Goal: Communication & Community: Answer question/provide support

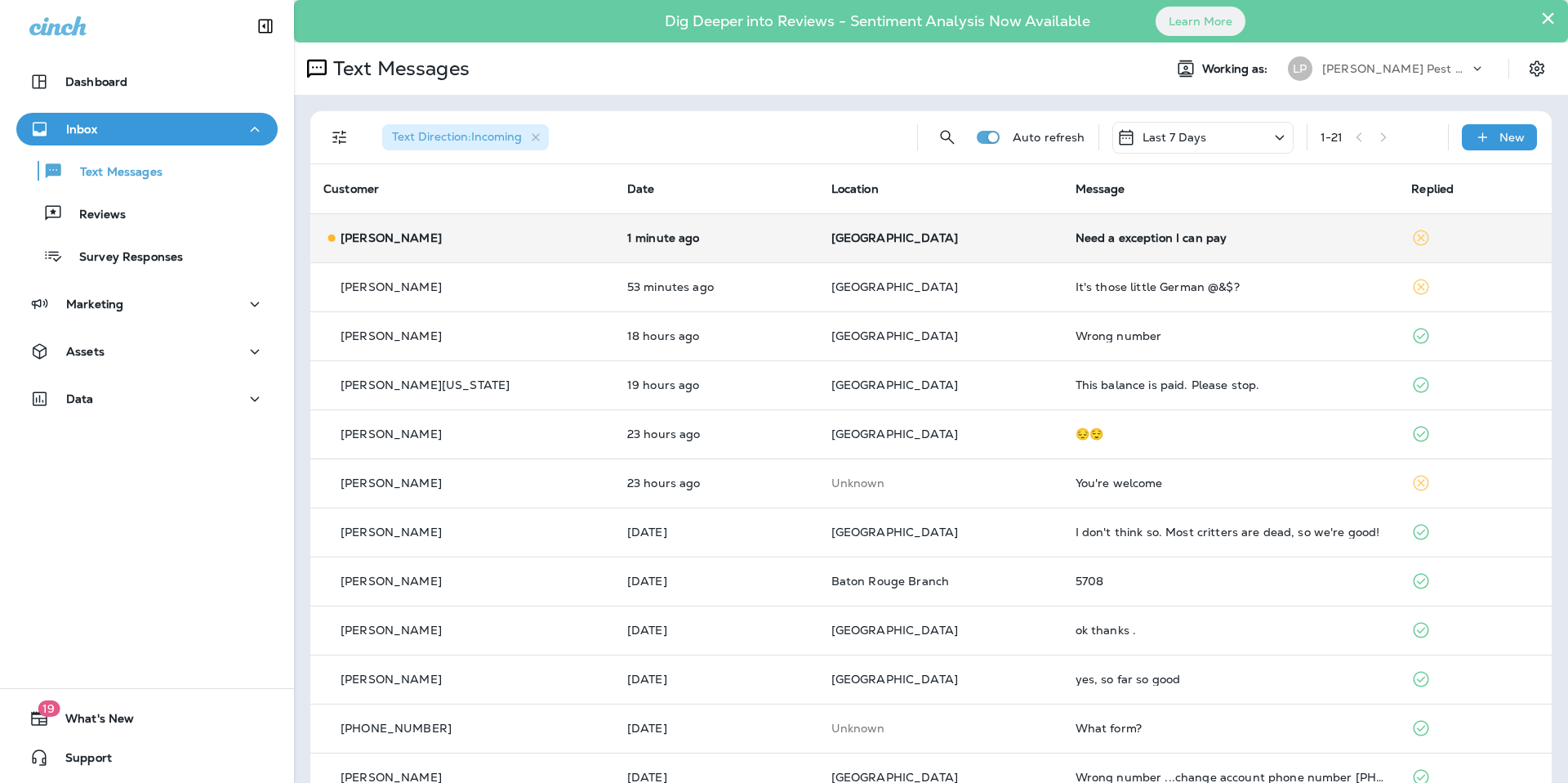
click at [966, 239] on p "[GEOGRAPHIC_DATA]" at bounding box center [940, 238] width 218 height 13
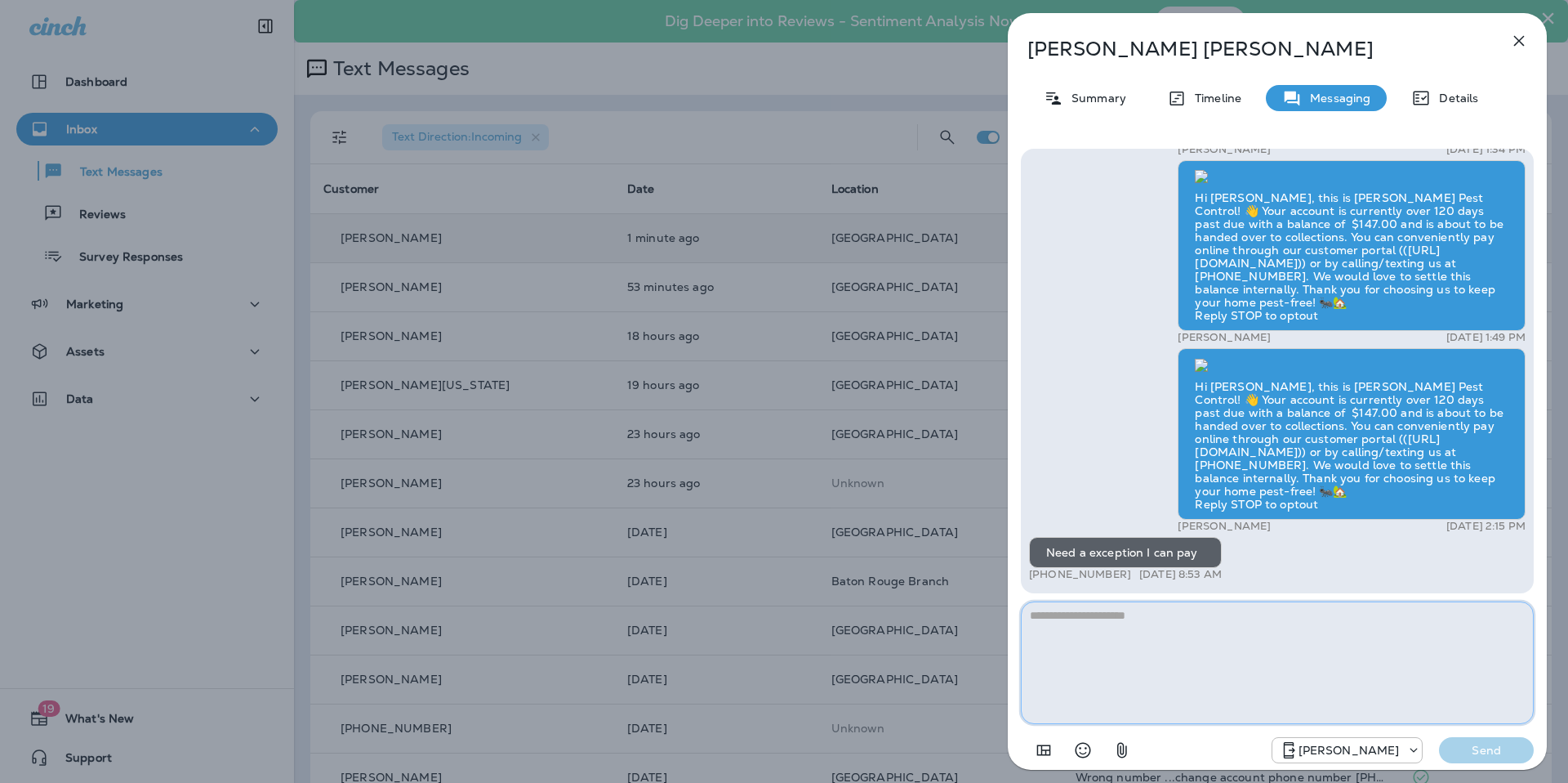
scroll to position [1, 0]
click at [1223, 638] on textarea at bounding box center [1276, 662] width 513 height 123
type textarea "**********"
click at [1478, 754] on p "Send" at bounding box center [1486, 750] width 69 height 15
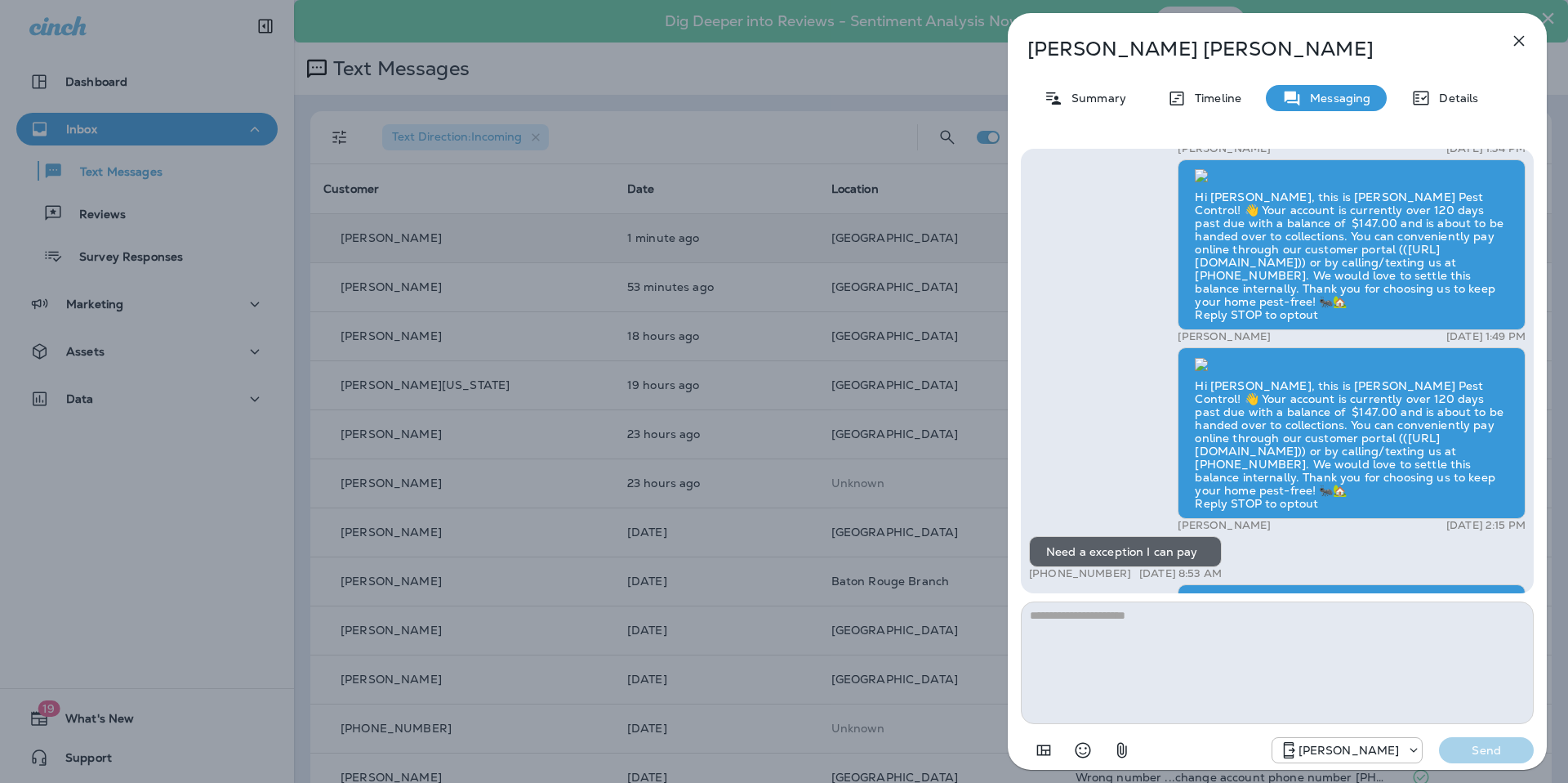
click at [1509, 39] on icon "button" at bounding box center [1518, 40] width 19 height 19
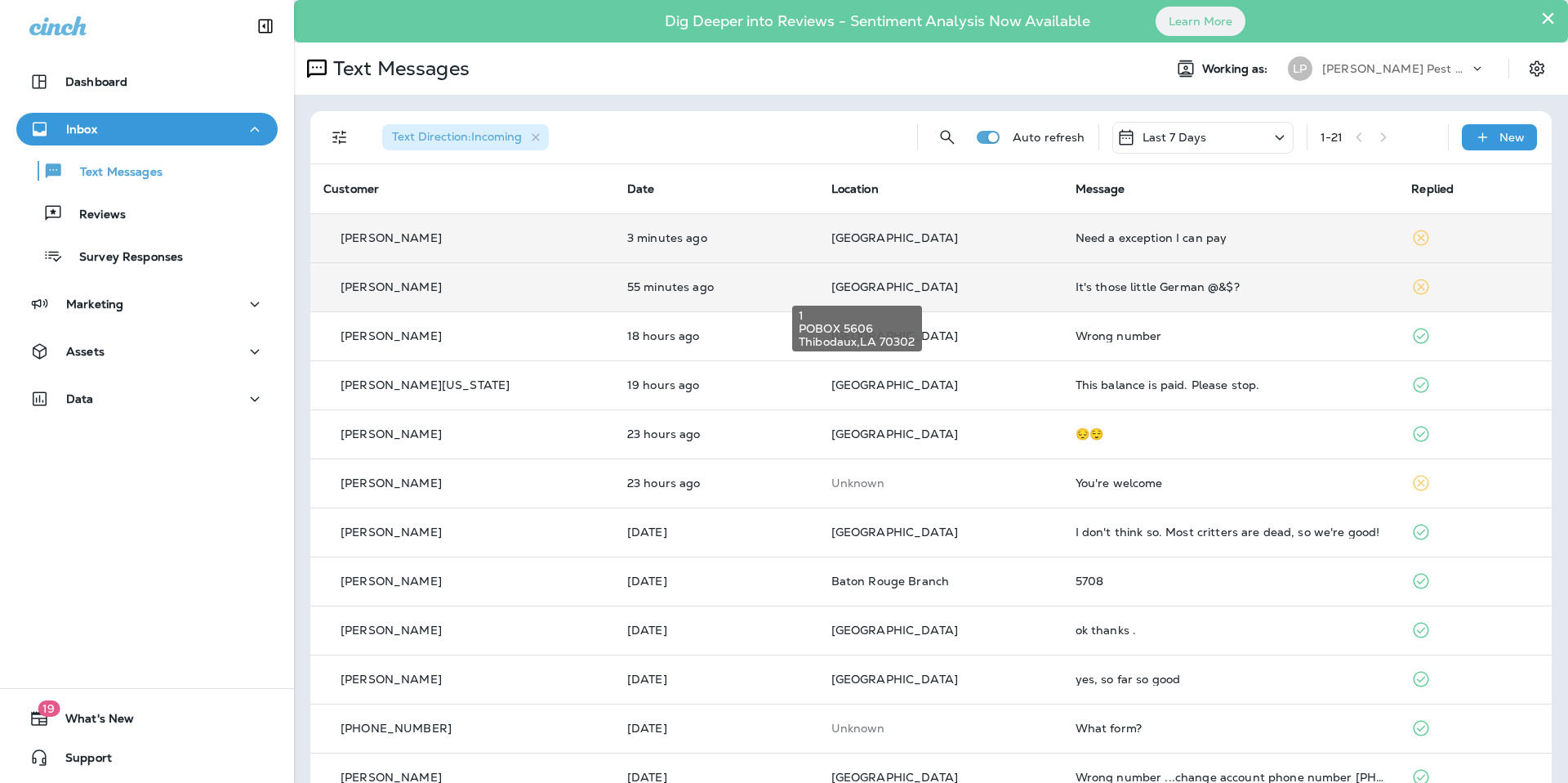
click at [831, 293] on span "[GEOGRAPHIC_DATA]" at bounding box center [894, 286] width 126 height 15
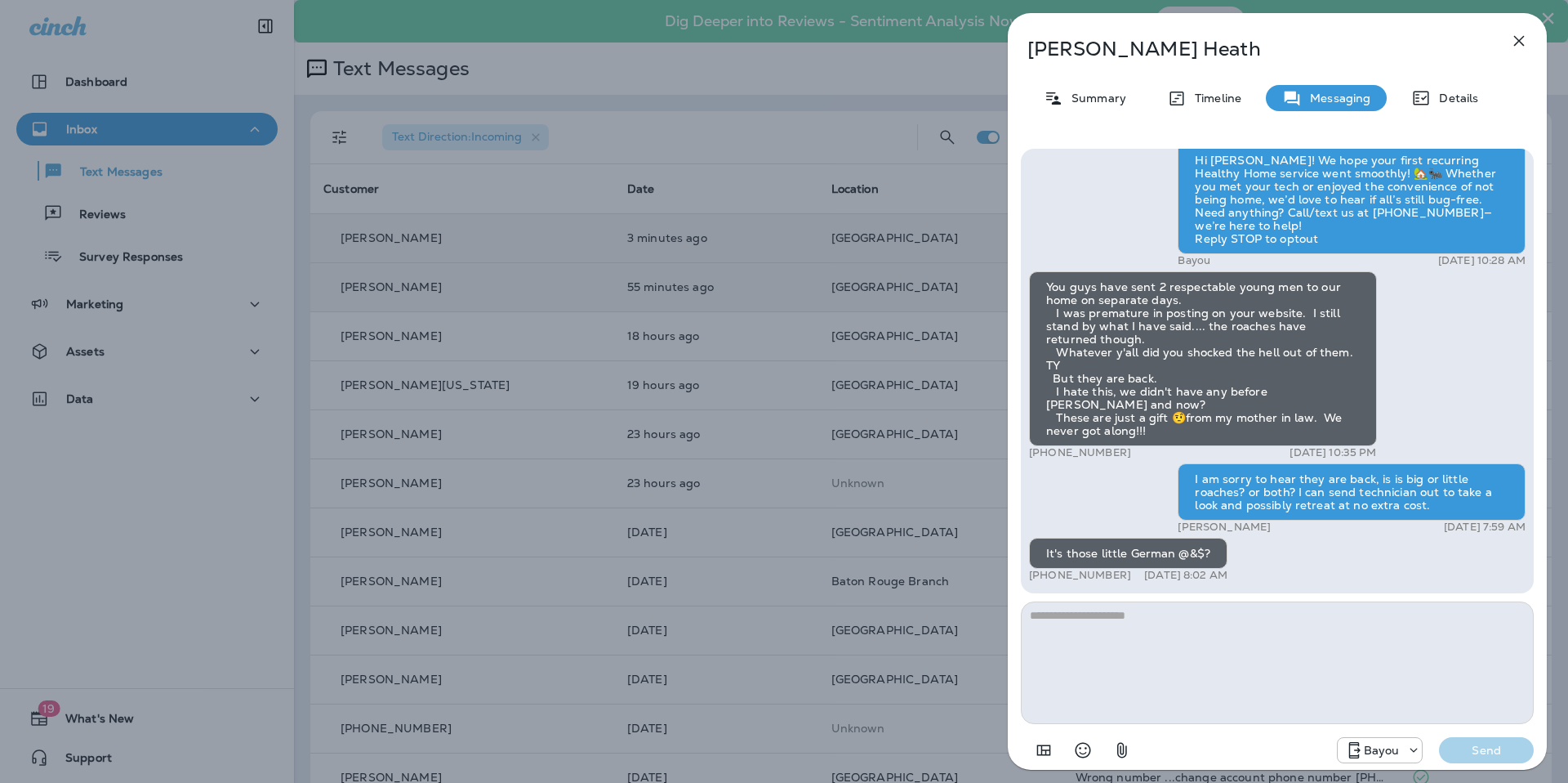
scroll to position [1, 0]
type textarea "**********"
click at [1495, 744] on p "Send" at bounding box center [1486, 750] width 69 height 15
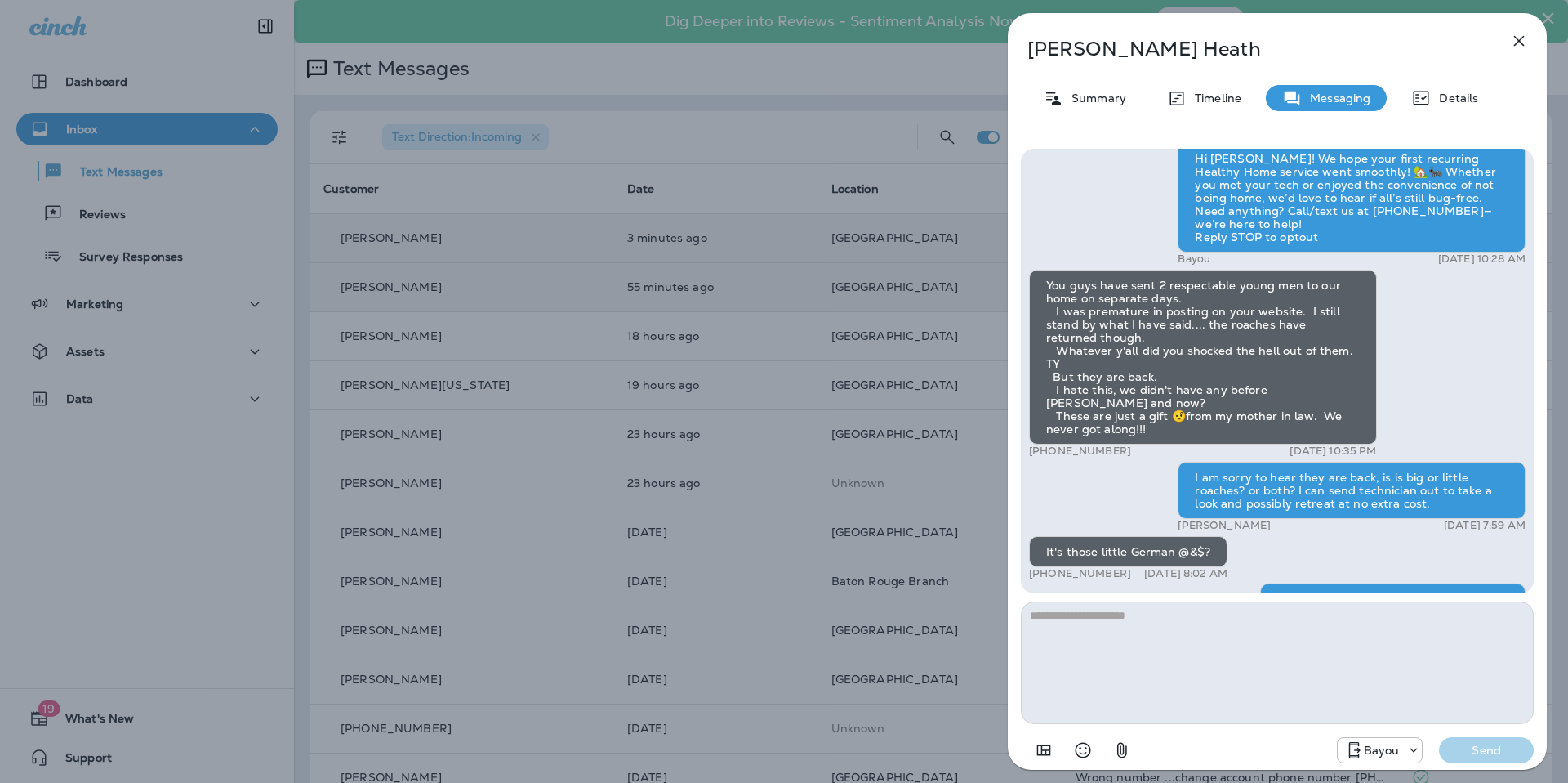
click at [1524, 26] on button "button" at bounding box center [1519, 41] width 33 height 33
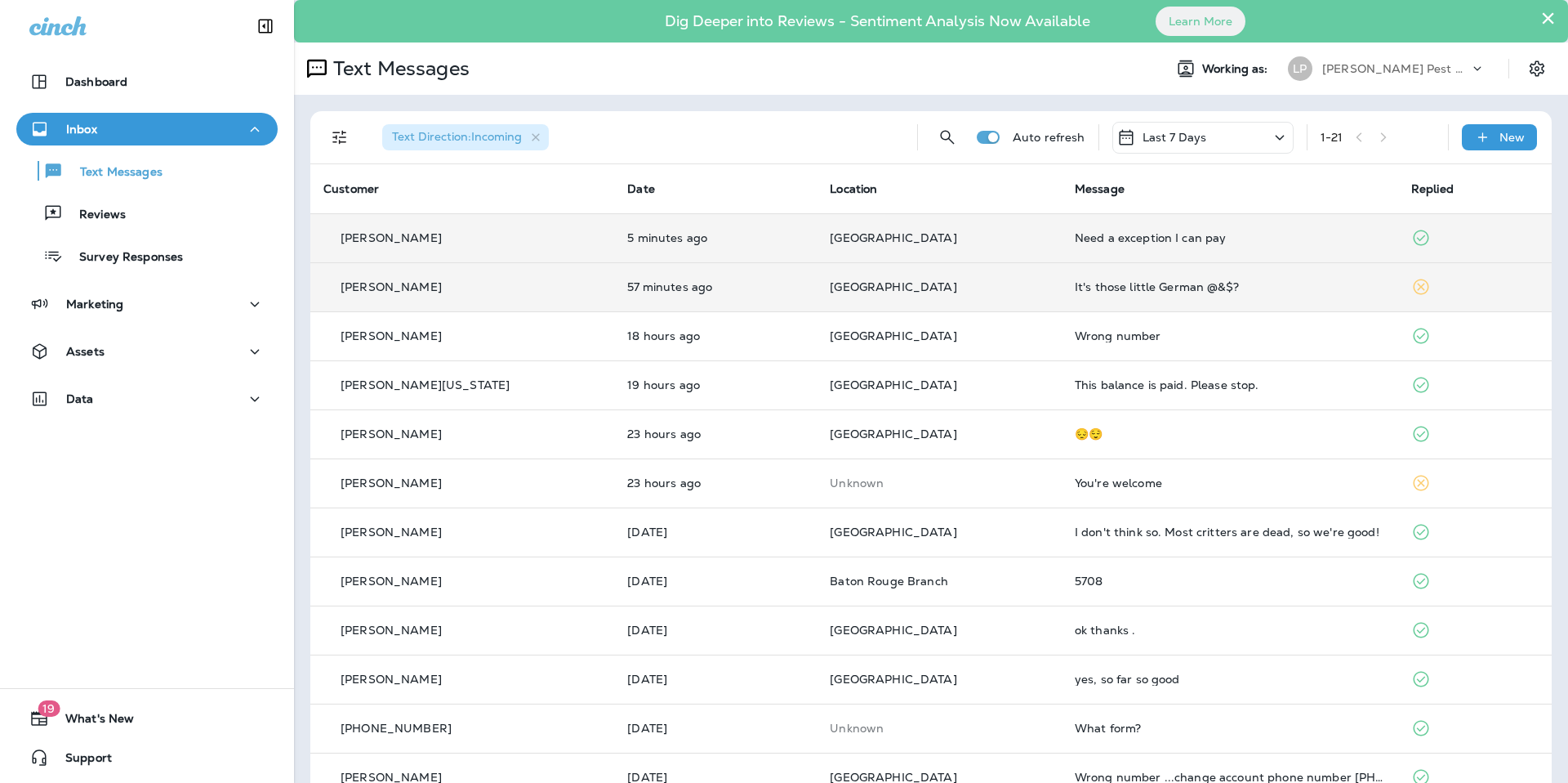
click at [1066, 277] on td "It's those little German @&$?" at bounding box center [1230, 287] width 336 height 49
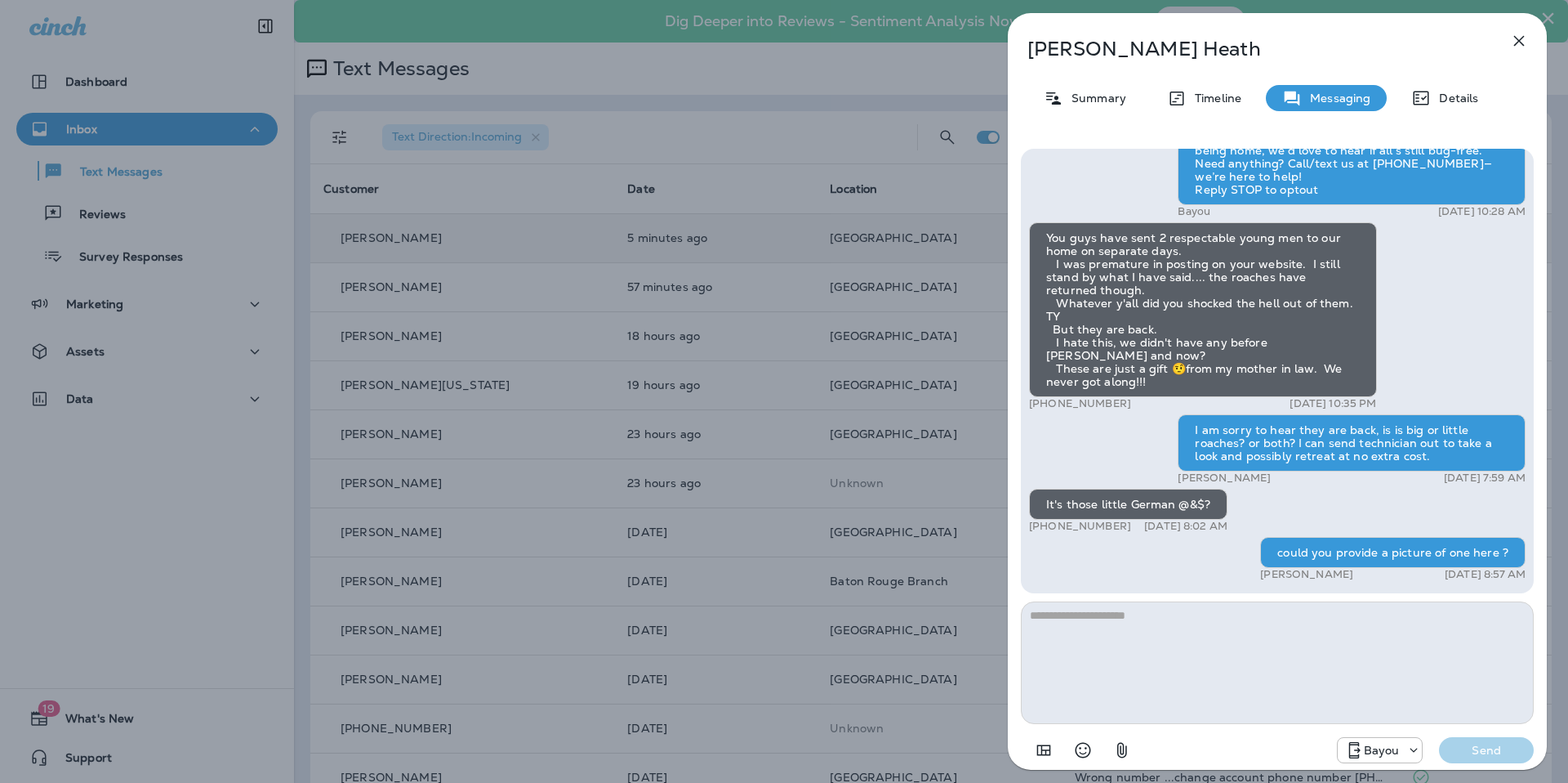
scroll to position [1, 0]
click at [1524, 35] on icon "button" at bounding box center [1518, 40] width 19 height 19
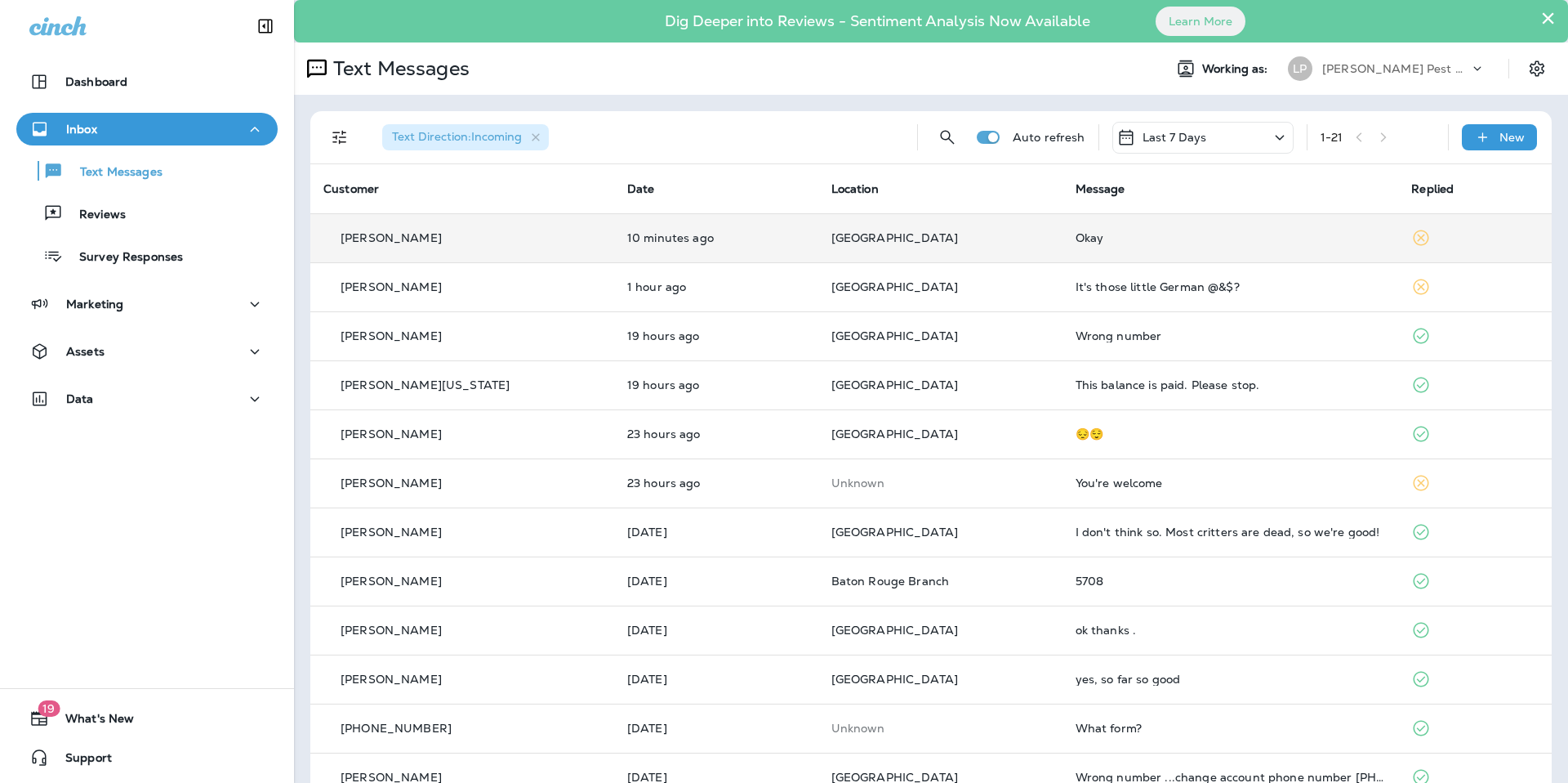
click at [560, 231] on div "[PERSON_NAME]" at bounding box center [463, 238] width 278 height 17
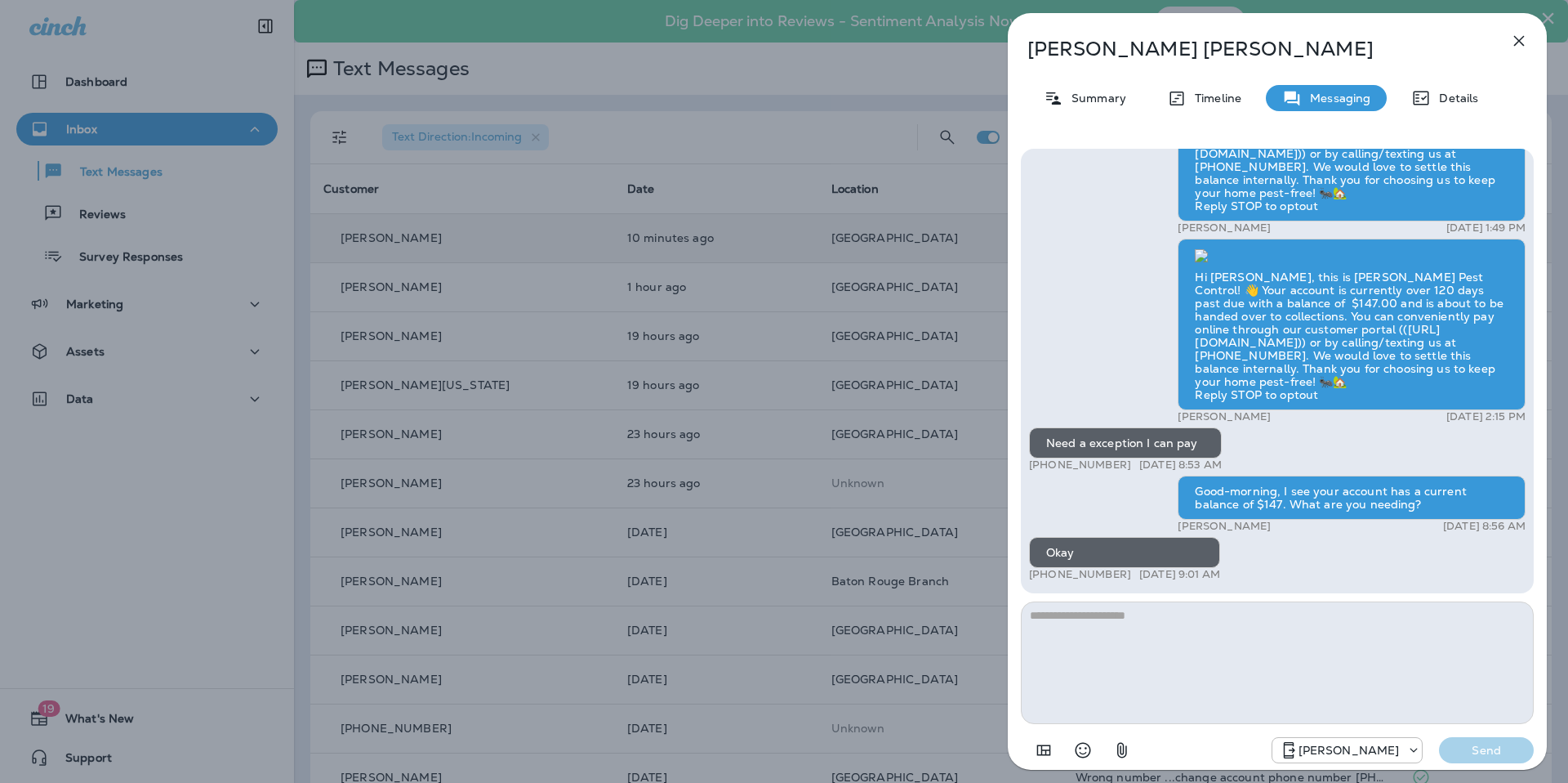
scroll to position [1, 0]
type textarea "**********"
click at [1490, 747] on p "Send" at bounding box center [1486, 750] width 69 height 15
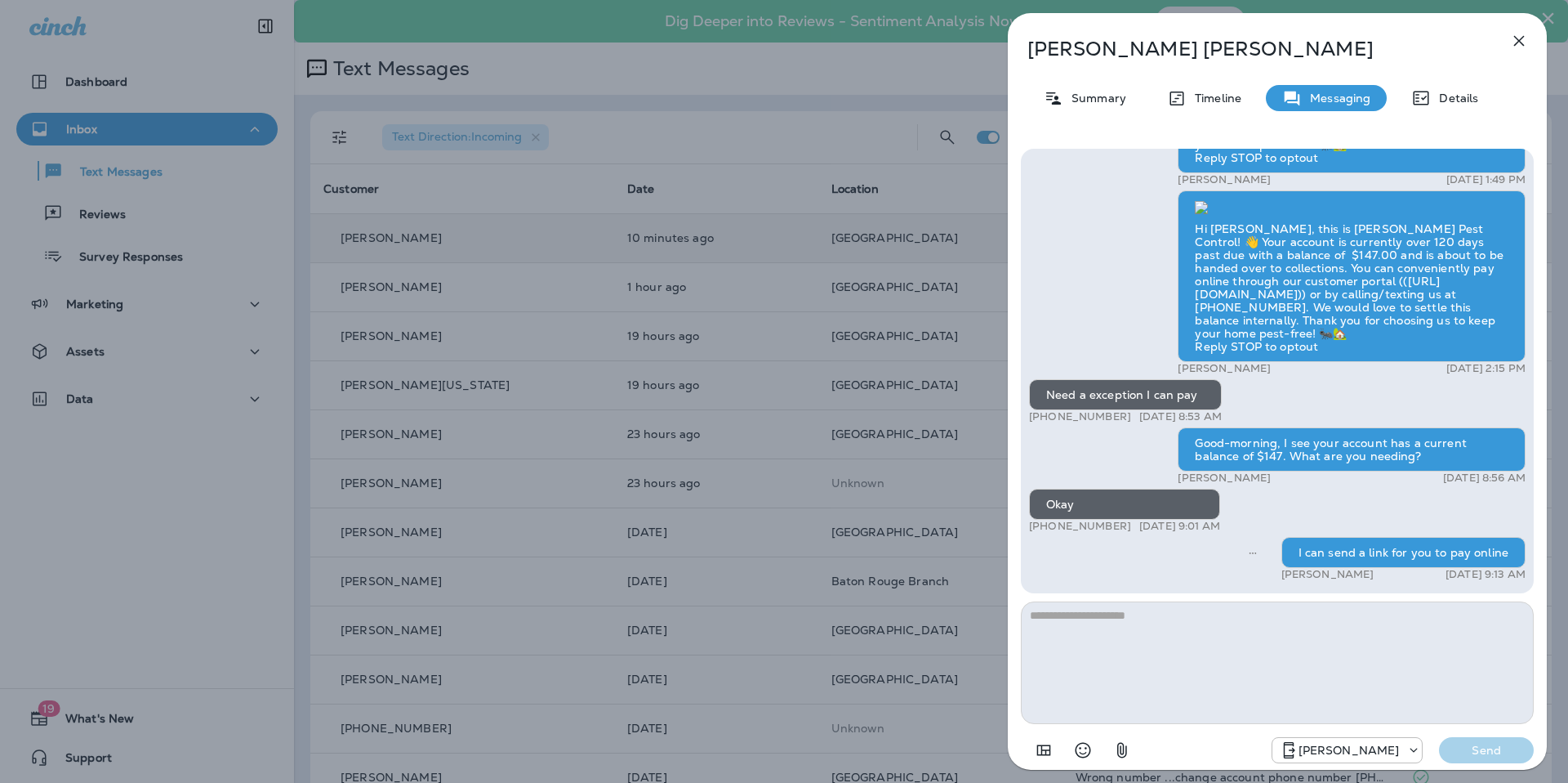
click at [1514, 39] on icon "button" at bounding box center [1518, 40] width 19 height 19
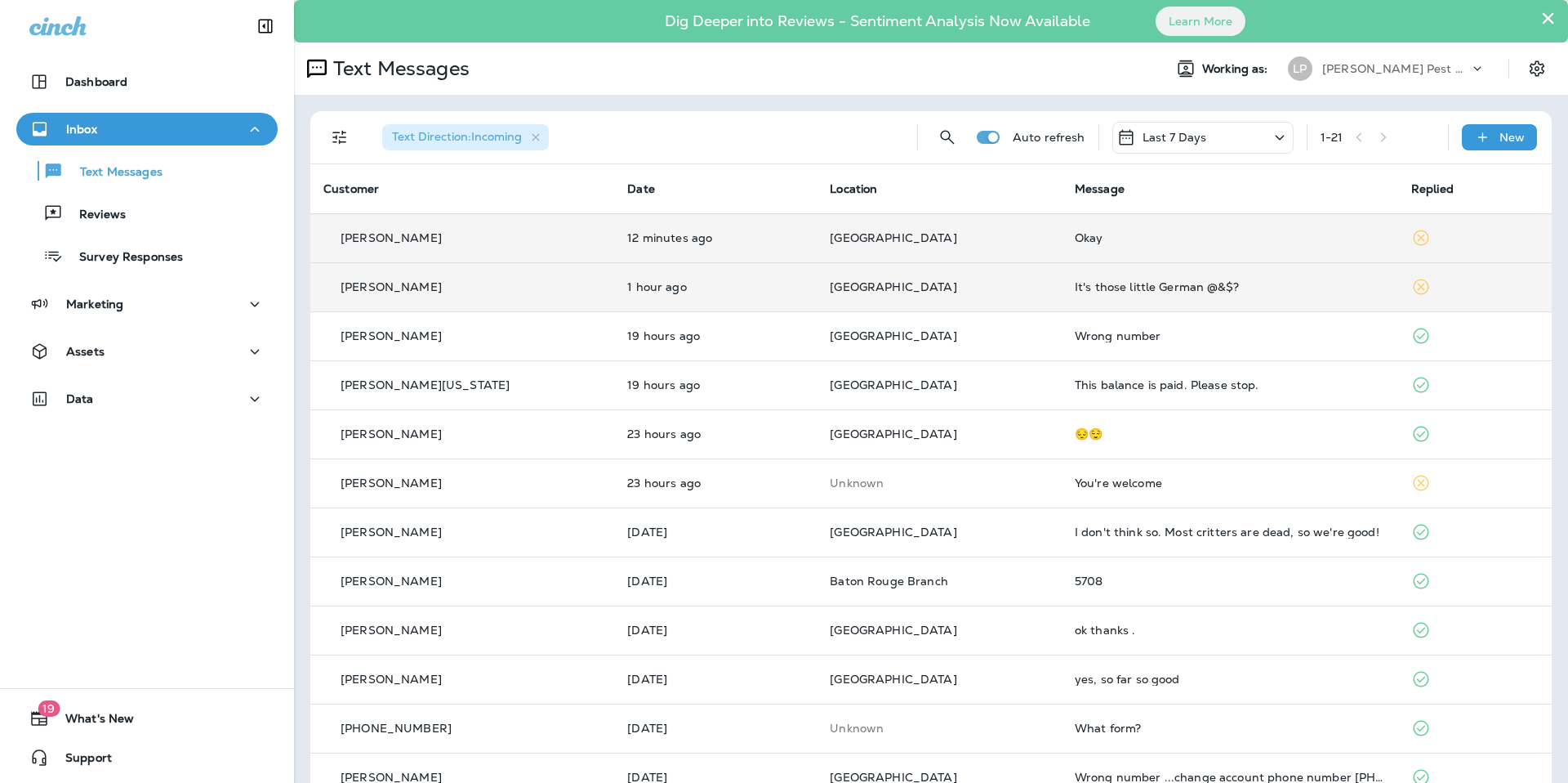
click at [752, 302] on td "1 hour ago" at bounding box center [715, 287] width 202 height 49
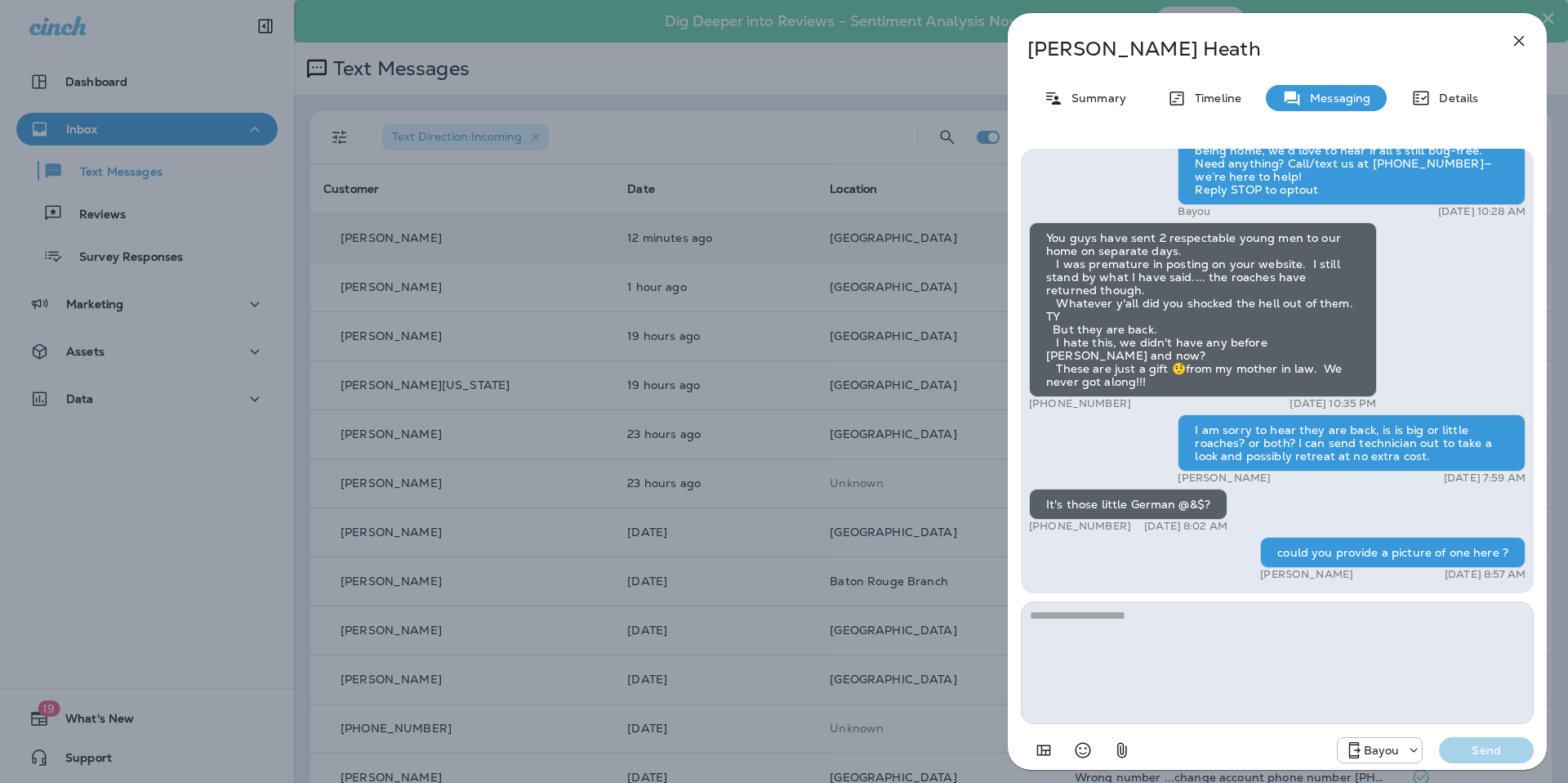
click at [1518, 39] on icon "button" at bounding box center [1518, 40] width 19 height 19
